Goal: Information Seeking & Learning: Learn about a topic

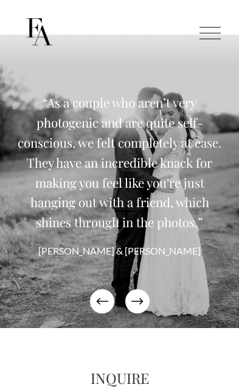
scroll to position [4412, 0]
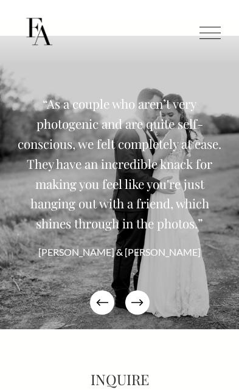
click at [134, 303] on icon "\a \a \a Next\a \a" at bounding box center [137, 303] width 12 height 12
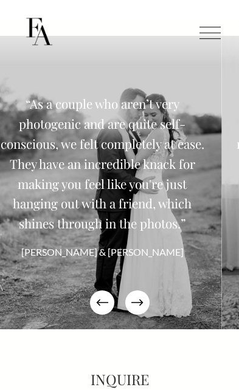
scroll to position [4412, 0]
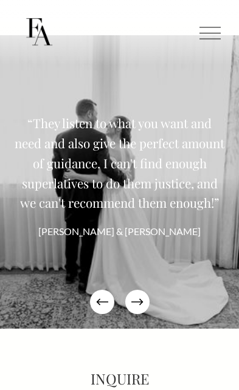
click at [137, 297] on icon "\a \a \a Next\a \a" at bounding box center [137, 302] width 12 height 12
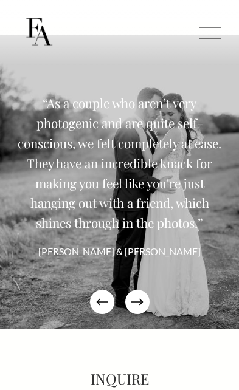
click at [142, 302] on icon "\a \a \a Next\a \a" at bounding box center [136, 302] width 10 height 0
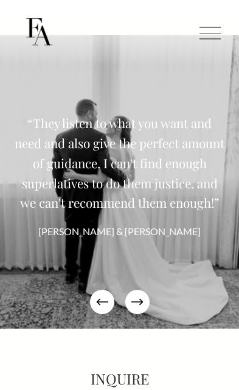
click at [137, 302] on icon "\a \a \a Next\a \a" at bounding box center [137, 302] width 12 height 12
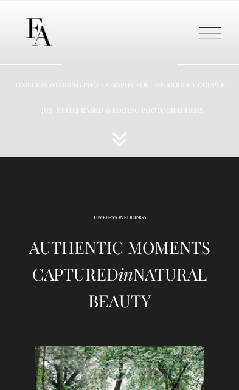
scroll to position [0, 0]
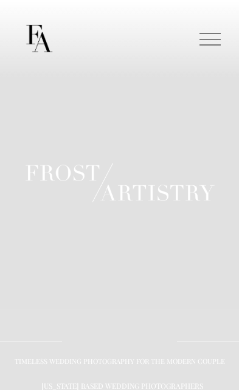
click at [213, 40] on div at bounding box center [209, 39] width 21 height 1
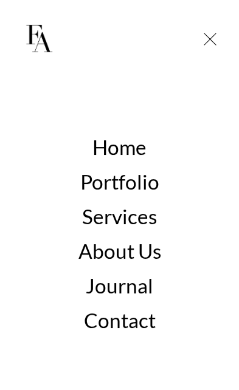
click at [137, 187] on link "Portfolio" at bounding box center [119, 182] width 79 height 20
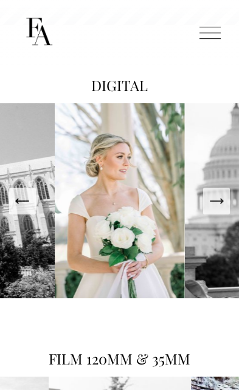
scroll to position [1453, 0]
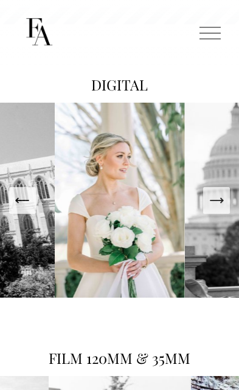
click at [216, 201] on icon "Next Slide" at bounding box center [216, 201] width 13 height 0
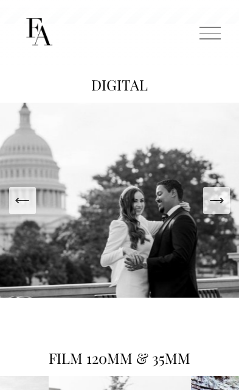
click at [210, 204] on icon "Next Slide" at bounding box center [216, 200] width 17 height 17
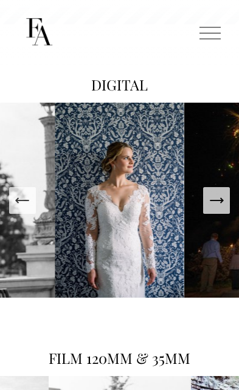
click at [212, 201] on icon "Next Slide" at bounding box center [216, 201] width 13 height 0
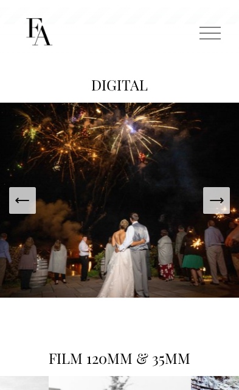
click at [210, 207] on icon "Next Slide" at bounding box center [216, 200] width 17 height 17
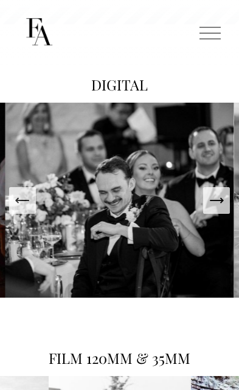
click at [216, 206] on icon "Next Slide" at bounding box center [216, 200] width 17 height 17
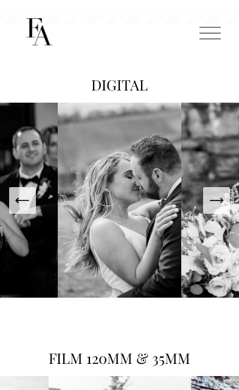
click at [217, 198] on icon "Next Slide" at bounding box center [216, 200] width 17 height 17
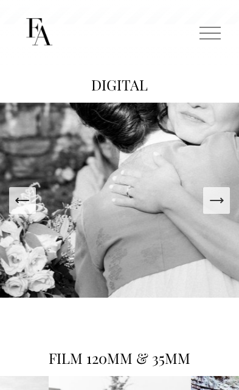
click at [221, 201] on icon "Next Slide" at bounding box center [216, 201] width 13 height 0
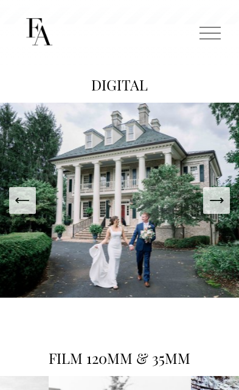
click at [214, 198] on icon "Next Slide" at bounding box center [216, 200] width 17 height 17
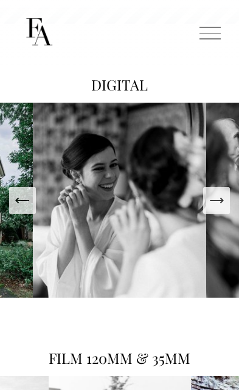
click at [212, 196] on icon "Next Slide" at bounding box center [216, 200] width 17 height 17
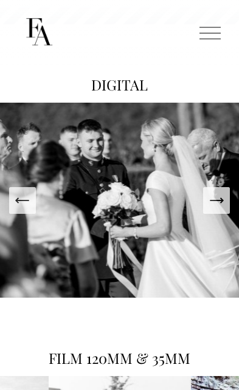
click at [215, 201] on icon "Next Slide" at bounding box center [216, 201] width 13 height 0
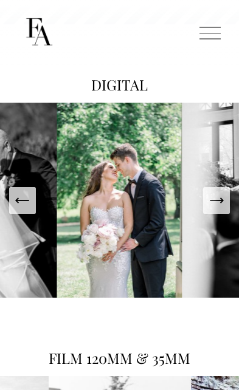
click at [213, 197] on icon "Next Slide" at bounding box center [216, 200] width 17 height 17
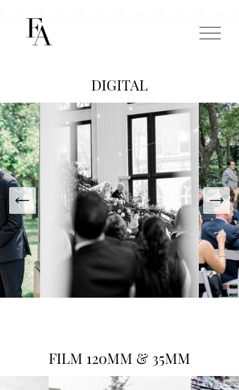
click at [217, 201] on icon "Next Slide" at bounding box center [216, 201] width 13 height 0
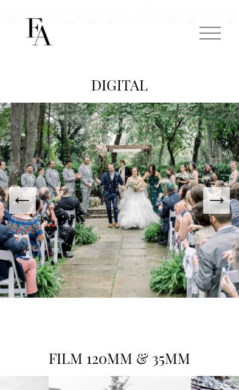
click at [219, 201] on icon "Next Slide" at bounding box center [216, 200] width 17 height 17
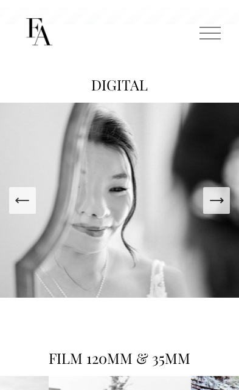
click at [215, 201] on icon "Next Slide" at bounding box center [216, 200] width 17 height 17
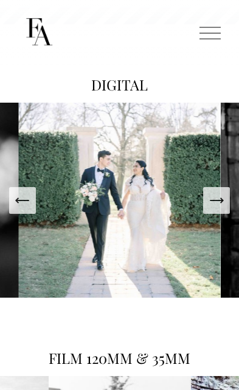
click at [220, 202] on icon "Next Slide" at bounding box center [216, 200] width 17 height 17
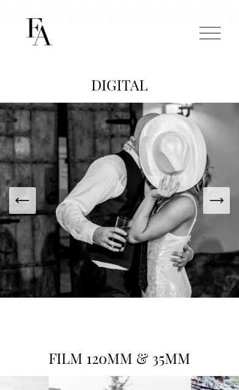
click at [219, 201] on icon "Next Slide" at bounding box center [216, 200] width 17 height 17
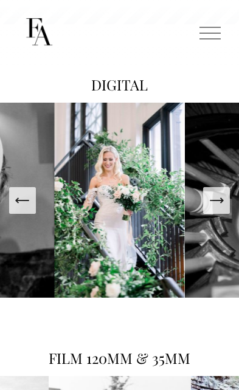
click at [217, 201] on icon "Next Slide" at bounding box center [216, 201] width 13 height 0
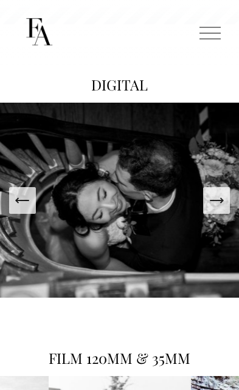
click at [215, 203] on icon "Next Slide" at bounding box center [216, 200] width 17 height 17
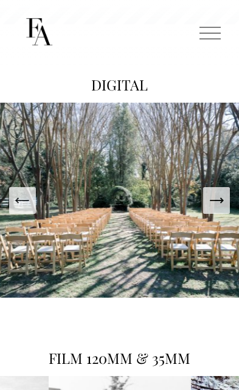
click at [219, 195] on icon "Next Slide" at bounding box center [216, 200] width 17 height 17
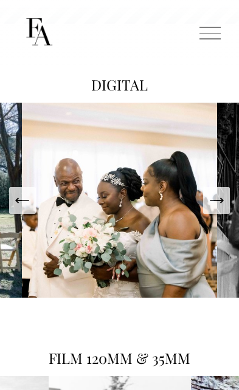
click at [213, 202] on icon "Next Slide" at bounding box center [216, 200] width 17 height 17
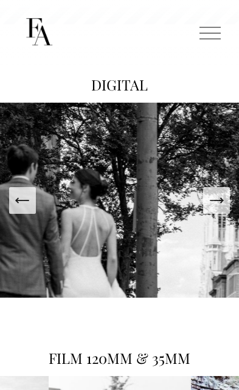
click at [213, 207] on icon "Next Slide" at bounding box center [216, 200] width 17 height 17
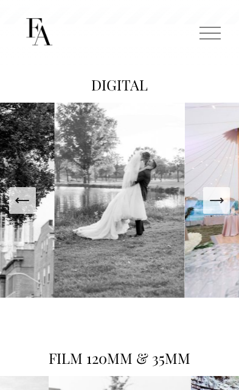
click at [216, 206] on icon "Next Slide" at bounding box center [216, 200] width 17 height 17
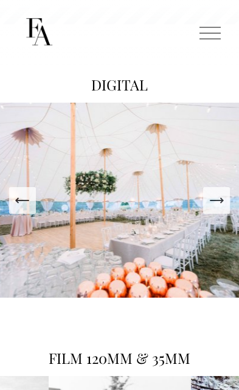
click at [218, 207] on icon "Next Slide" at bounding box center [216, 200] width 17 height 17
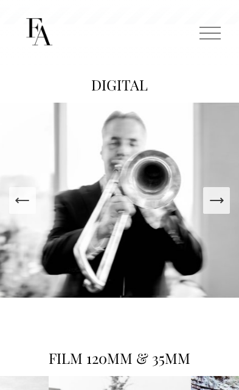
click at [213, 203] on icon "Next Slide" at bounding box center [216, 200] width 17 height 17
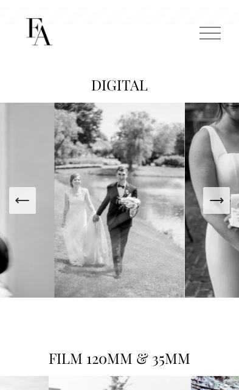
click at [216, 201] on icon "Next Slide" at bounding box center [216, 200] width 17 height 17
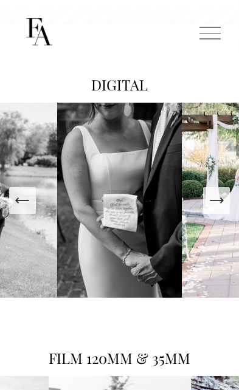
click at [218, 204] on icon "Next Slide" at bounding box center [216, 200] width 17 height 17
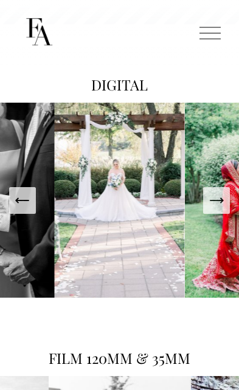
click at [219, 198] on icon "Next Slide" at bounding box center [216, 200] width 17 height 17
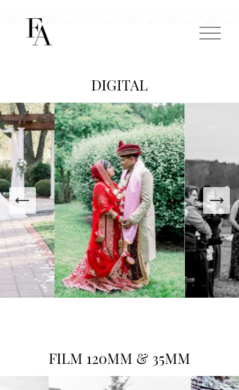
click at [218, 198] on icon "Next Slide" at bounding box center [216, 200] width 17 height 17
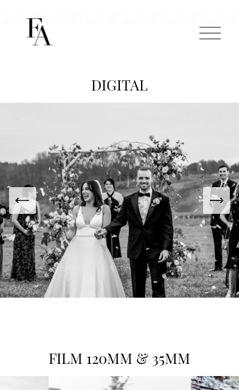
click at [219, 204] on icon "Next Slide" at bounding box center [216, 200] width 17 height 17
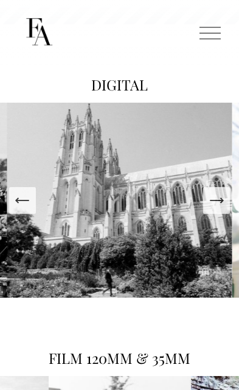
click at [218, 203] on icon "Next Slide" at bounding box center [216, 200] width 17 height 17
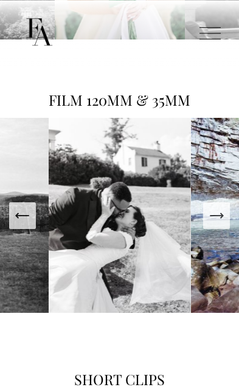
scroll to position [1711, 0]
click at [213, 216] on icon "Next Slide" at bounding box center [216, 215] width 17 height 17
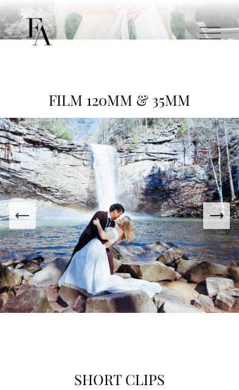
click at [218, 216] on icon "Next Slide" at bounding box center [216, 216] width 13 height 0
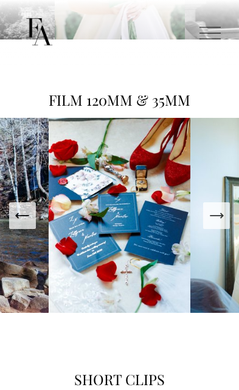
click at [222, 220] on icon "Next Slide" at bounding box center [216, 215] width 17 height 17
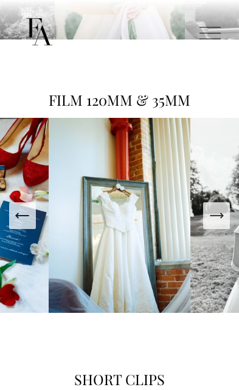
click at [217, 224] on div "Next Slide" at bounding box center [216, 215] width 17 height 17
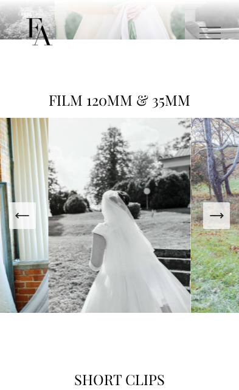
click at [216, 219] on icon "Next Slide" at bounding box center [216, 215] width 17 height 17
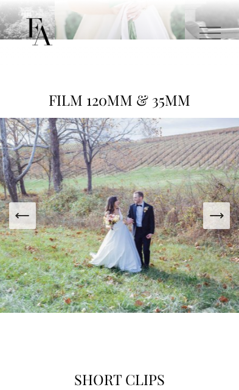
click at [219, 224] on div "Next Slide" at bounding box center [216, 215] width 17 height 17
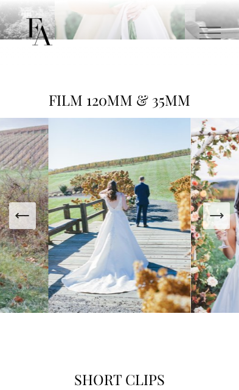
click at [218, 220] on icon "Next Slide" at bounding box center [216, 215] width 17 height 17
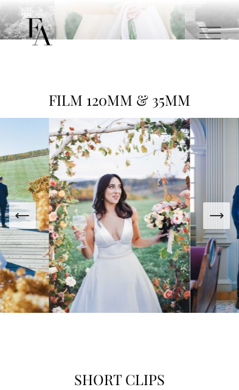
click at [216, 222] on icon "Next Slide" at bounding box center [216, 215] width 17 height 17
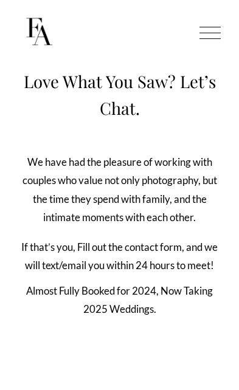
scroll to position [3387, 0]
